Goal: Navigation & Orientation: Find specific page/section

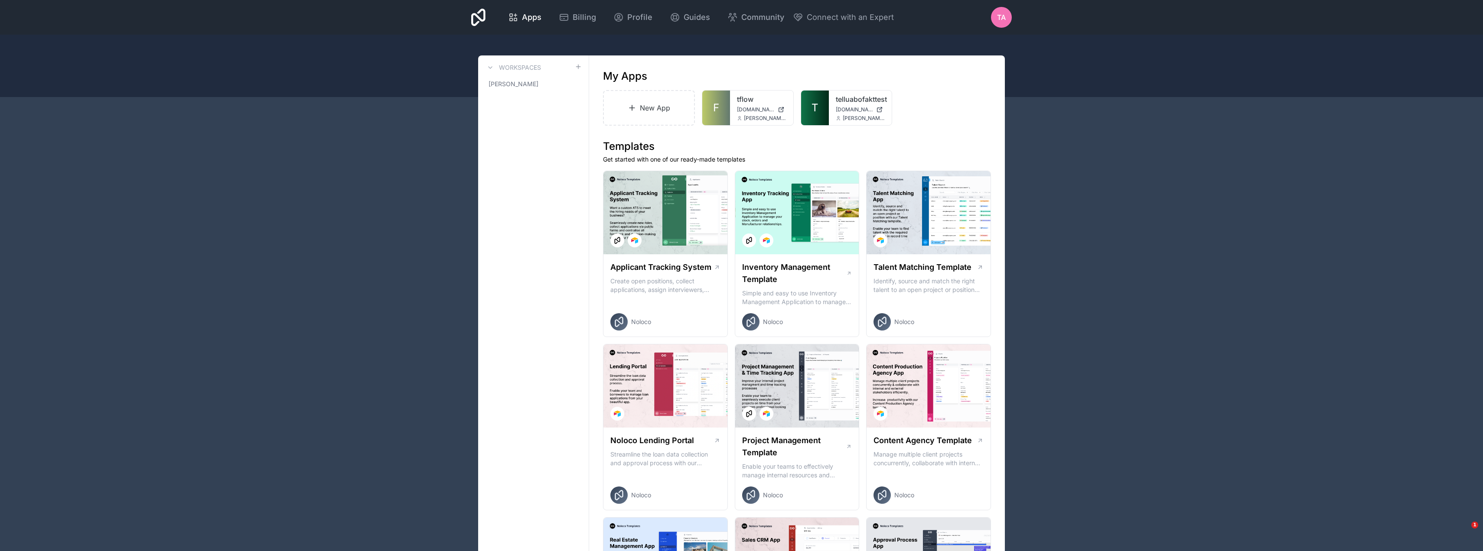
click at [836, 97] on link "telluabofakttest" at bounding box center [860, 99] width 49 height 10
click at [757, 97] on link "tflow" at bounding box center [761, 99] width 49 height 10
click at [737, 98] on link "tflow" at bounding box center [761, 99] width 49 height 10
